Goal: Information Seeking & Learning: Learn about a topic

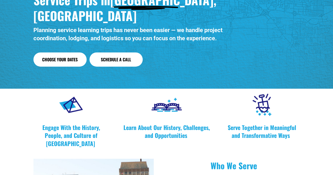
scroll to position [86, 0]
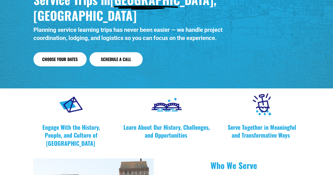
click at [61, 52] on link "Choose Your Dates" at bounding box center [59, 59] width 53 height 14
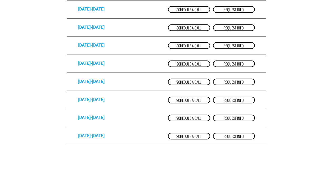
scroll to position [578, 0]
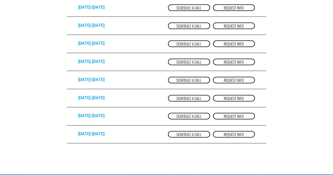
click at [239, 83] on link "Request Info" at bounding box center [234, 80] width 42 height 7
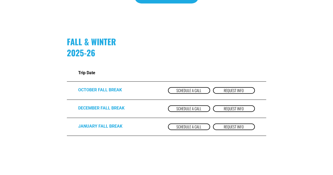
scroll to position [0, 0]
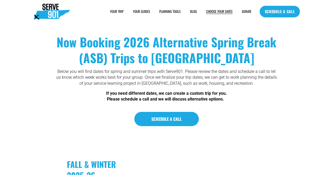
click at [118, 12] on span "YOUR TRIP" at bounding box center [116, 11] width 13 height 5
click at [0, 0] on span "HOUSING" at bounding box center [0, 0] width 0 height 0
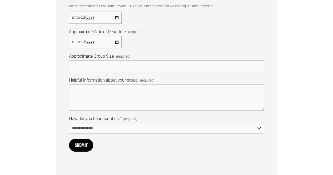
scroll to position [263, 0]
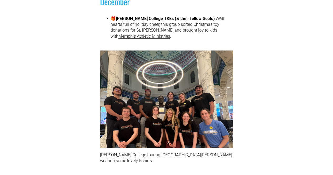
scroll to position [72, 0]
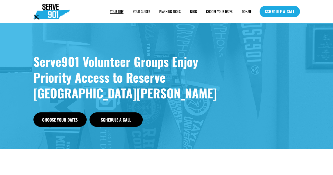
click at [0, 0] on span "FOOD" at bounding box center [0, 0] width 0 height 0
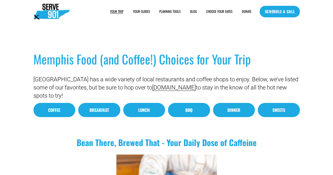
click at [0, 0] on span "FAQs" at bounding box center [0, 0] width 0 height 0
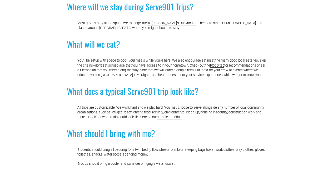
scroll to position [182, 0]
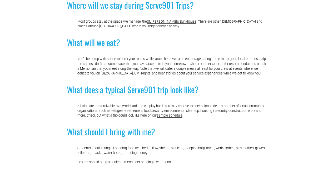
click at [176, 117] on link "sample schedule" at bounding box center [168, 115] width 25 height 4
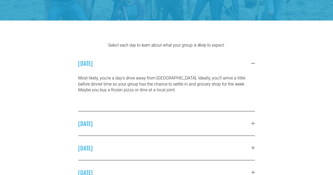
scroll to position [95, 0]
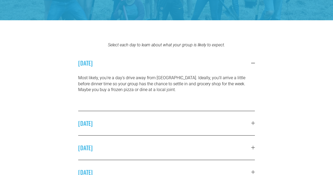
click at [253, 123] on div at bounding box center [253, 123] width 0 height 4
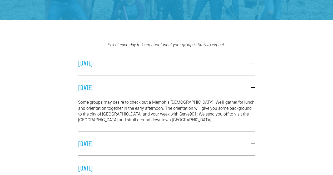
click at [251, 143] on div at bounding box center [253, 143] width 4 height 0
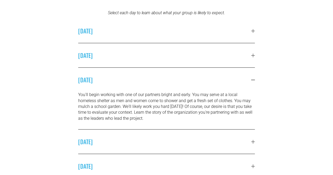
scroll to position [133, 0]
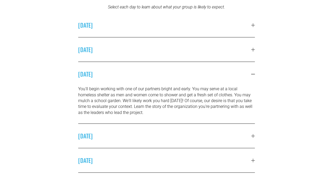
click at [253, 137] on div at bounding box center [253, 136] width 4 height 4
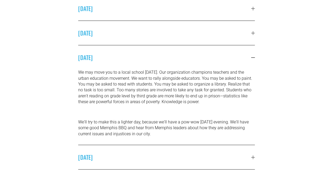
scroll to position [177, 0]
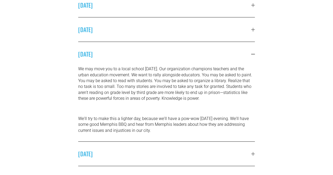
click at [253, 137] on div "We may move you to a local school on Tuesday. Our organization champions teache…" at bounding box center [166, 103] width 176 height 75
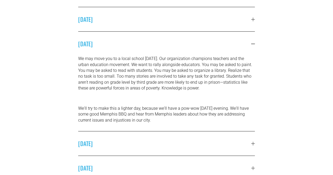
scroll to position [188, 0]
click at [253, 144] on div at bounding box center [253, 143] width 0 height 4
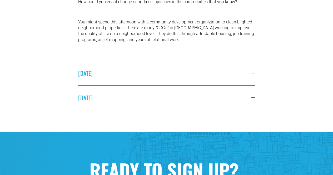
scroll to position [293, 0]
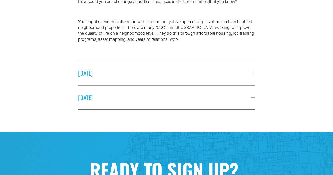
click at [251, 99] on div at bounding box center [253, 97] width 4 height 4
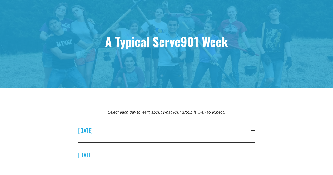
scroll to position [0, 0]
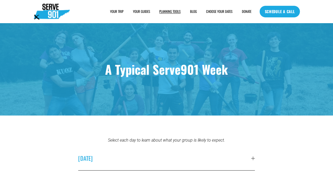
click at [0, 0] on span "SAMPLE SCHEDULE" at bounding box center [0, 0] width 0 height 0
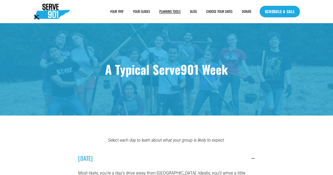
click at [168, 10] on span "PLANNING TOOLS" at bounding box center [169, 11] width 21 height 5
click at [193, 11] on link "BLOG" at bounding box center [193, 12] width 7 height 6
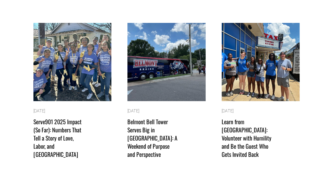
scroll to position [35, 0]
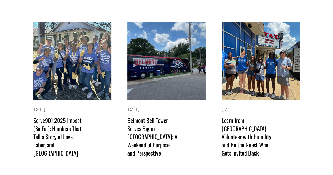
click at [239, 136] on link "Learn from [GEOGRAPHIC_DATA]: Volunteer with Humility and Be the Guest Who Gets…" at bounding box center [246, 136] width 50 height 41
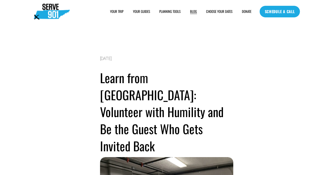
click at [280, 13] on link "SCHEDULE A CALL" at bounding box center [279, 12] width 40 height 12
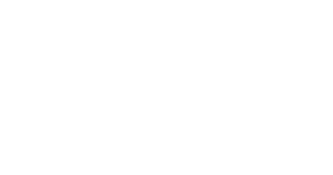
scroll to position [160, 0]
